Goal: Information Seeking & Learning: Learn about a topic

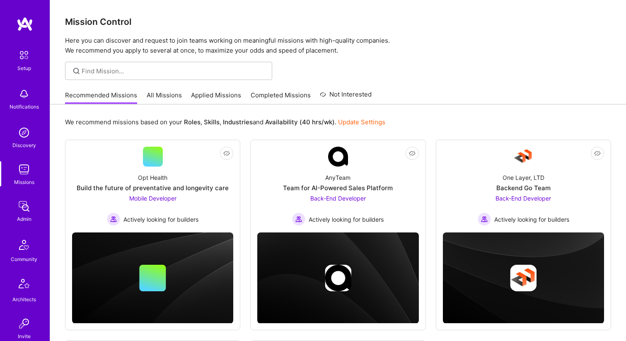
click at [157, 94] on link "All Missions" at bounding box center [164, 98] width 35 height 14
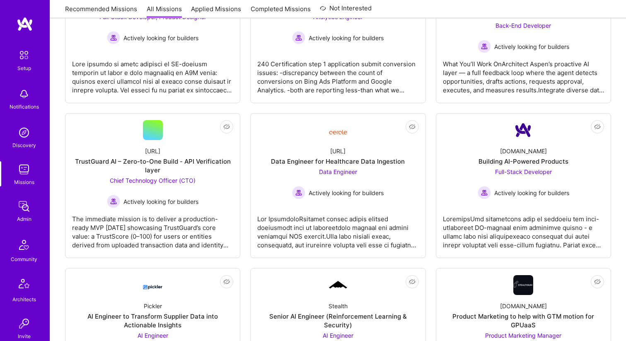
scroll to position [355, 0]
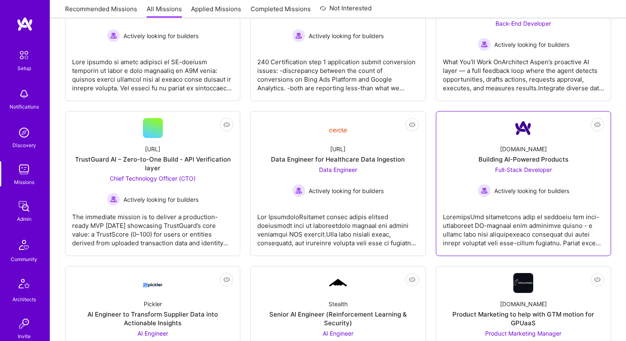
click at [480, 138] on div "[DOMAIN_NAME] Building AI-Powered Products Full-Stack Developer Actively lookin…" at bounding box center [523, 167] width 161 height 59
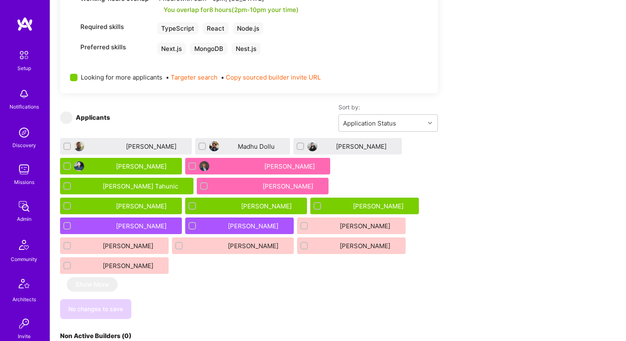
scroll to position [599, 0]
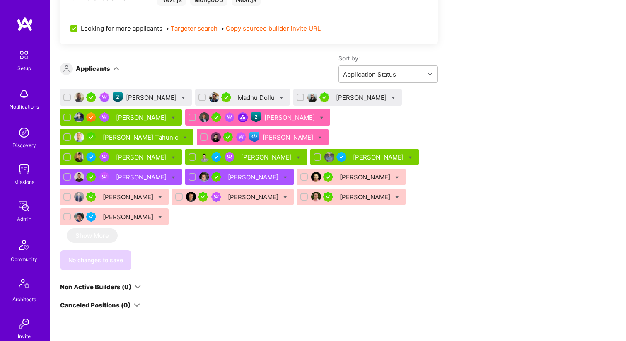
click at [162, 215] on icon at bounding box center [160, 217] width 4 height 4
click at [72, 213] on input "checkbox" at bounding box center [67, 216] width 7 height 7
checkbox input "false"
click at [155, 212] on div "[PERSON_NAME]" at bounding box center [129, 216] width 52 height 9
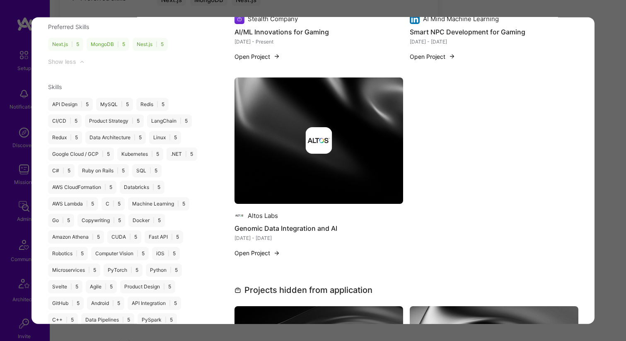
scroll to position [1121, 0]
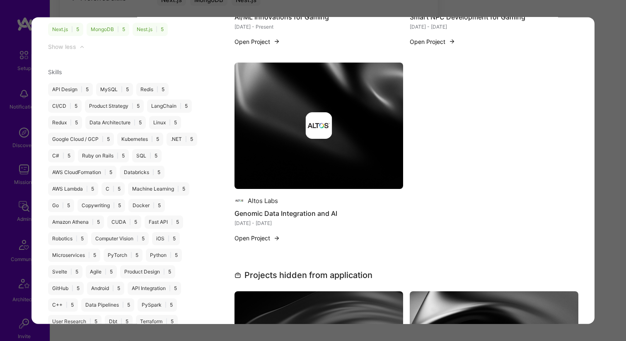
click at [608, 53] on div "Application 17 of 17 Evaluation scores Expertise level Very good Interpersonal …" at bounding box center [313, 170] width 626 height 341
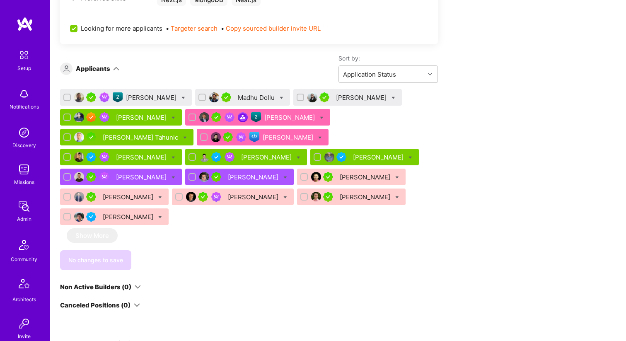
click at [300, 156] on icon at bounding box center [299, 158] width 4 height 4
click at [197, 154] on input "checkbox" at bounding box center [192, 157] width 7 height 7
checkbox input "false"
click at [175, 176] on icon at bounding box center [173, 178] width 4 height 4
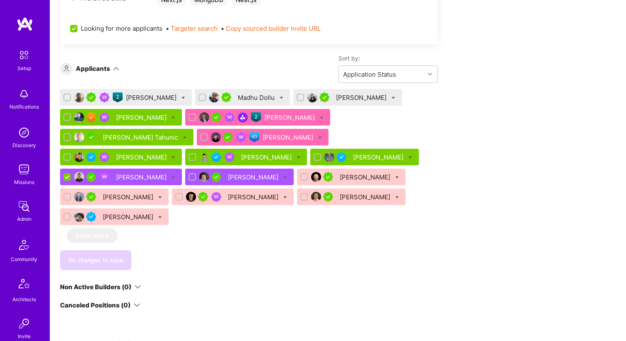
click at [72, 174] on input "checkbox" at bounding box center [67, 177] width 7 height 7
checkbox input "false"
click at [318, 135] on div at bounding box center [320, 137] width 4 height 9
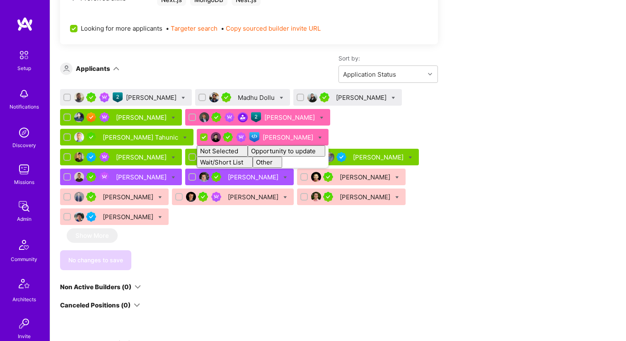
click at [201, 138] on input "checkbox" at bounding box center [204, 137] width 7 height 7
checkbox input "false"
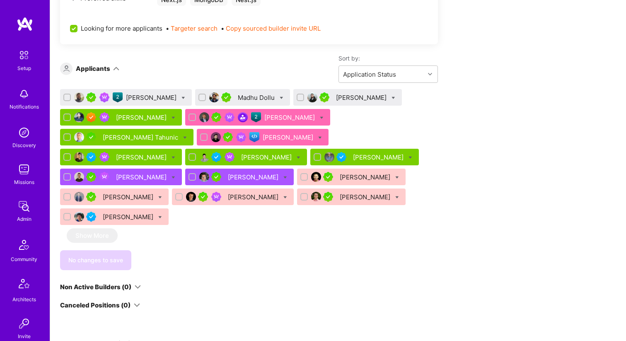
click at [147, 98] on div "[PERSON_NAME]" at bounding box center [152, 97] width 52 height 9
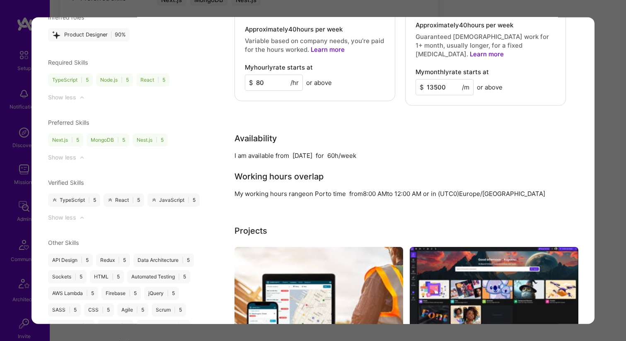
scroll to position [963, 0]
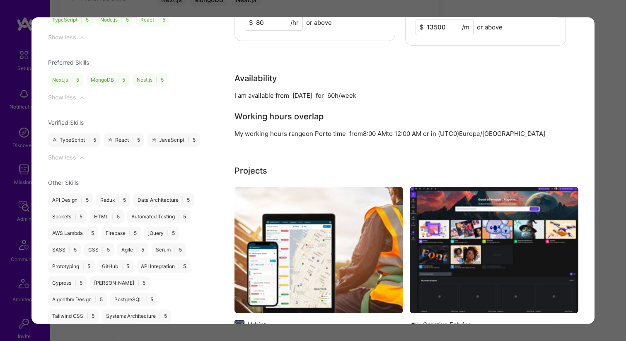
click at [615, 55] on div "Application 1 of 17 Evaluation scores Expertise level Very good Interpersonal s…" at bounding box center [313, 170] width 626 height 341
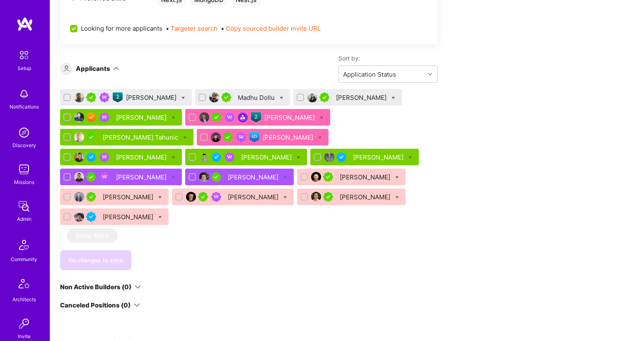
click at [251, 95] on div "Madhu Dollu" at bounding box center [257, 97] width 39 height 9
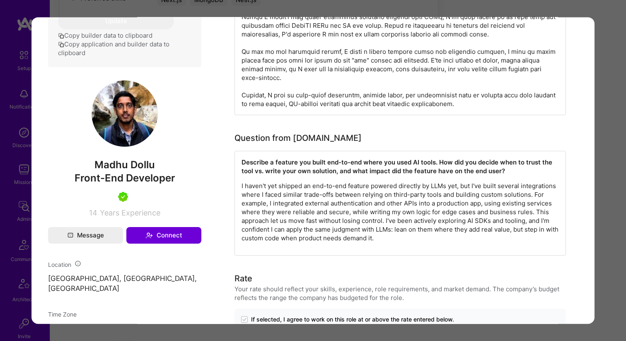
scroll to position [491, 0]
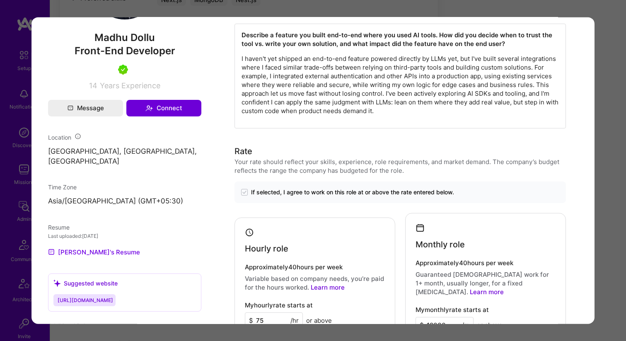
click at [614, 59] on div "Application 2 of 17 Evaluation scores Expertise level Very good Interpersonal s…" at bounding box center [313, 170] width 626 height 341
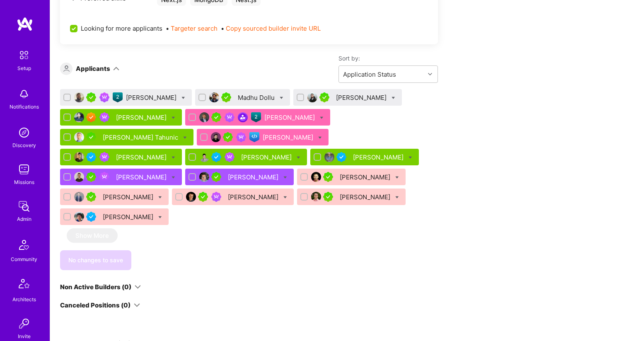
click at [350, 100] on div "[PERSON_NAME]" at bounding box center [362, 97] width 52 height 9
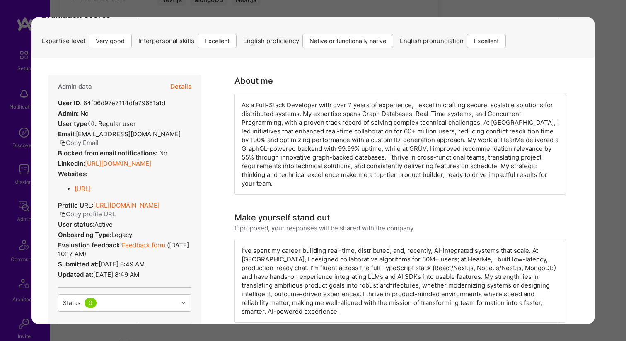
scroll to position [64, 0]
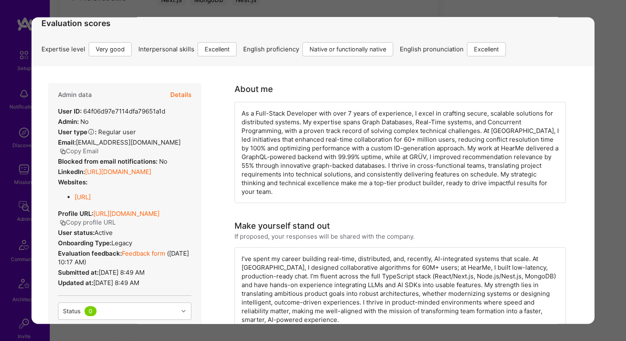
click at [611, 68] on div "Application 3 of 17 Builder Missing Requirements Required Location See location…" at bounding box center [313, 170] width 626 height 341
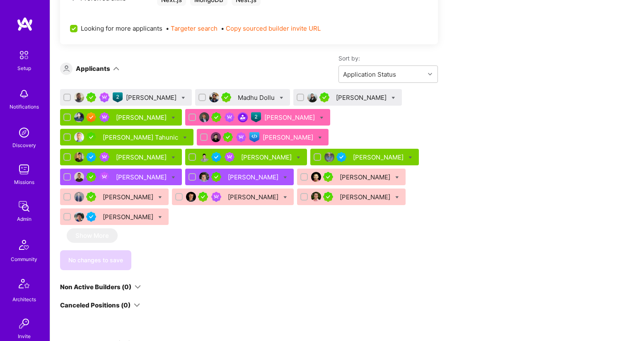
click at [268, 118] on div "[PERSON_NAME]" at bounding box center [290, 117] width 52 height 9
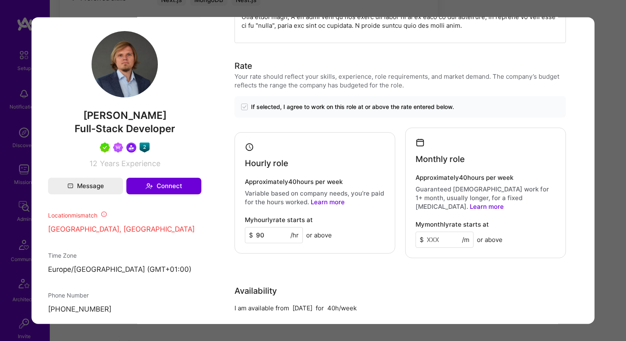
scroll to position [569, 0]
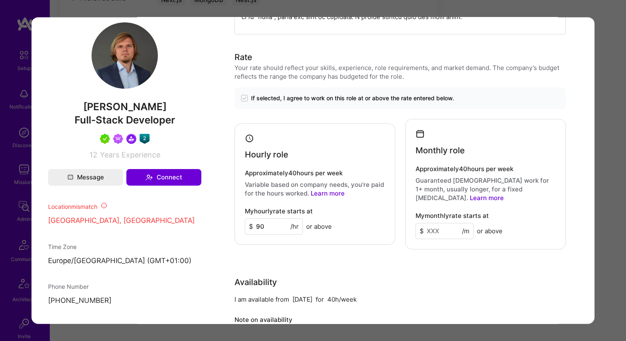
click at [601, 84] on div "Application 5 of 17 Builder Missing Requirements Rate $ 67 - $ 84 User set $ 90…" at bounding box center [313, 170] width 626 height 341
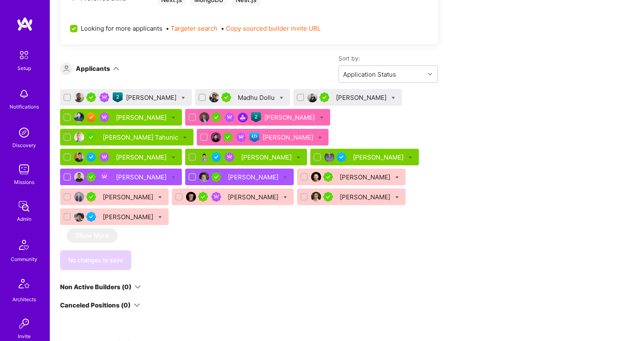
click at [142, 118] on div "[PERSON_NAME]" at bounding box center [142, 117] width 52 height 9
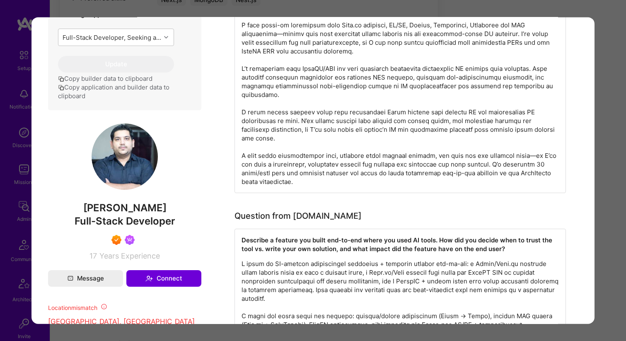
scroll to position [440, 0]
click at [603, 75] on div "Application 4 of 17 Builder Missing Requirements Required Location See location…" at bounding box center [313, 170] width 626 height 341
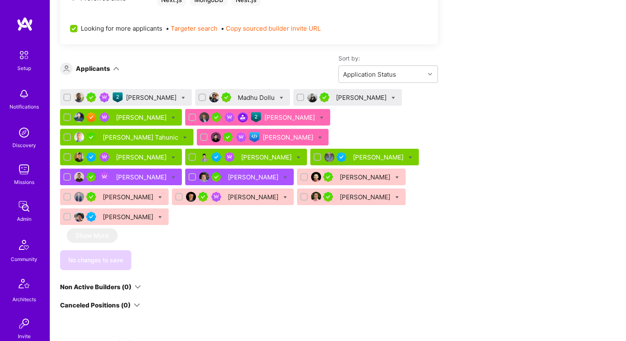
click at [168, 153] on div "[PERSON_NAME]" at bounding box center [142, 157] width 52 height 9
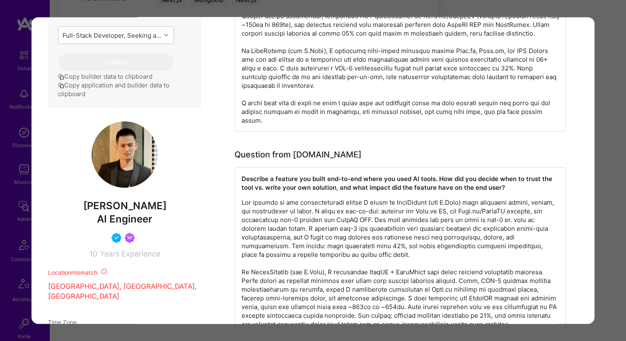
scroll to position [459, 0]
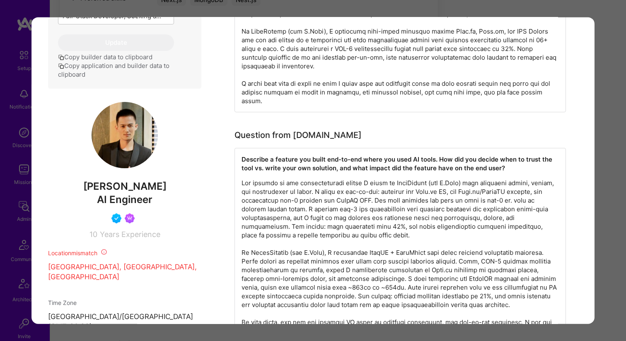
click at [608, 60] on div "Application 8 of 17 Builder Missing Requirements Required Location See location…" at bounding box center [313, 170] width 626 height 341
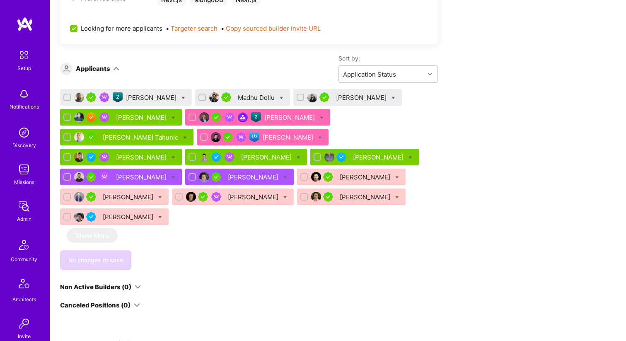
click at [263, 136] on div "[PERSON_NAME]" at bounding box center [289, 137] width 52 height 9
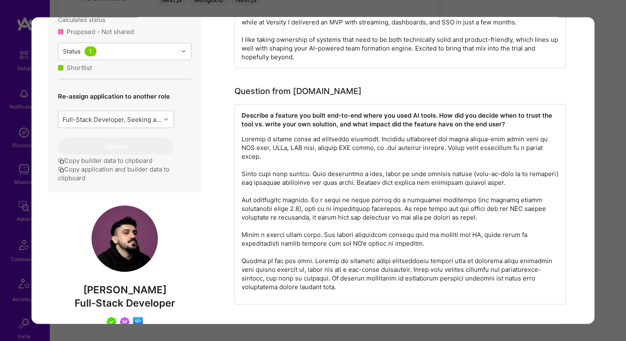
scroll to position [417, 0]
click at [610, 60] on div "Application 7 of 17 Builder Missing Requirements Required Location See location…" at bounding box center [313, 170] width 626 height 341
